Goal: Information Seeking & Learning: Learn about a topic

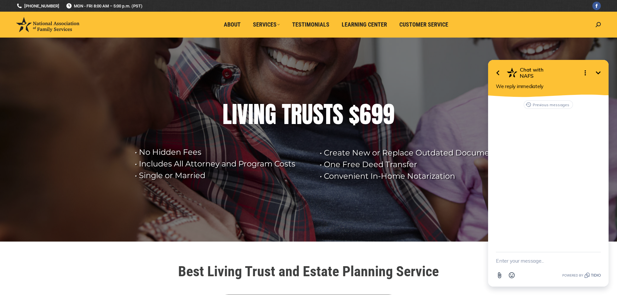
drag, startPoint x: 598, startPoint y: 72, endPoint x: 588, endPoint y: 73, distance: 9.4
click at [597, 72] on icon "Minimize" at bounding box center [598, 73] width 8 height 8
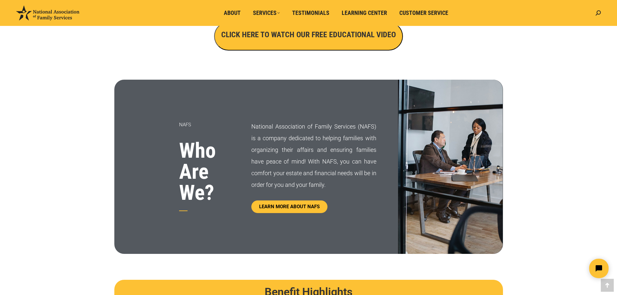
scroll to position [176, 0]
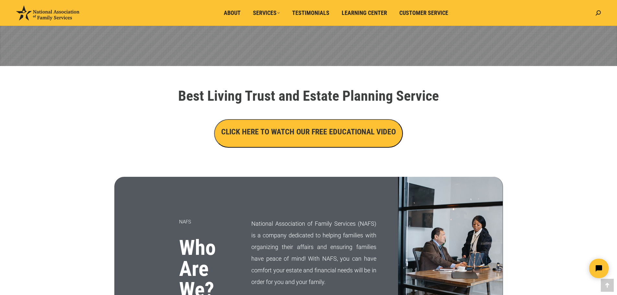
click at [284, 131] on h3 "CLICK HERE TO WATCH OUR FREE EDUCATIONAL VIDEO" at bounding box center [308, 131] width 175 height 11
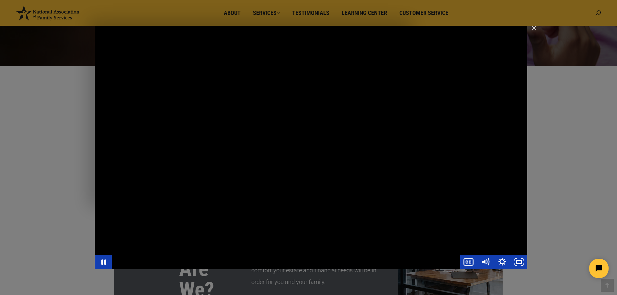
click at [259, 145] on div "Main Video - Full Webinar (Emma) Landon V1.4" at bounding box center [311, 147] width 432 height 243
click at [256, 145] on div "Main Video - Full Webinar (Emma) Landon V1.4" at bounding box center [311, 147] width 432 height 243
drag, startPoint x: 364, startPoint y: 171, endPoint x: 488, endPoint y: 165, distance: 124.2
click at [467, 167] on div "Main Video - Full Webinar (Emma) Landon V1.4" at bounding box center [311, 147] width 432 height 243
click at [421, 163] on div "Main Video - Full Webinar (Emma) Landon V1.4" at bounding box center [311, 147] width 432 height 243
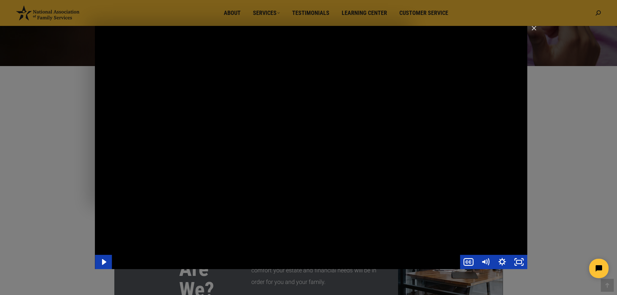
click at [374, 147] on div "Main Video - Full Webinar (Emma) Landon V1.4" at bounding box center [311, 147] width 432 height 243
click at [419, 245] on div "Main Video - Full Webinar (Emma) Landon V1.4" at bounding box center [311, 147] width 432 height 243
click at [413, 219] on div "Main Video - Full Webinar (Emma) Landon V1.4" at bounding box center [311, 147] width 432 height 243
click at [532, 28] on img "Close" at bounding box center [531, 31] width 11 height 11
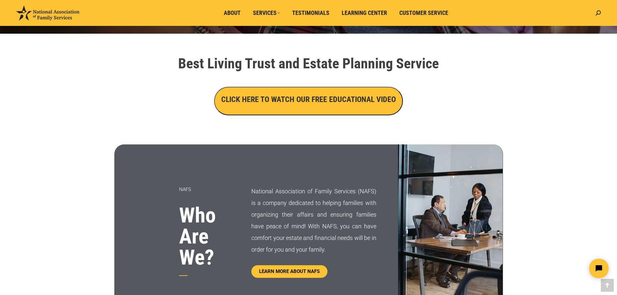
scroll to position [111, 0]
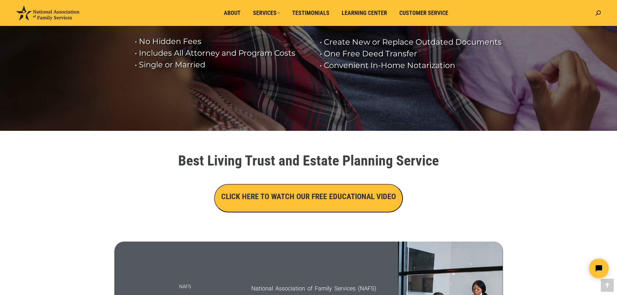
click at [301, 197] on h3 "CLICK HERE TO WATCH OUR FREE EDUCATIONAL VIDEO" at bounding box center [308, 196] width 175 height 11
